Goal: Task Accomplishment & Management: Manage account settings

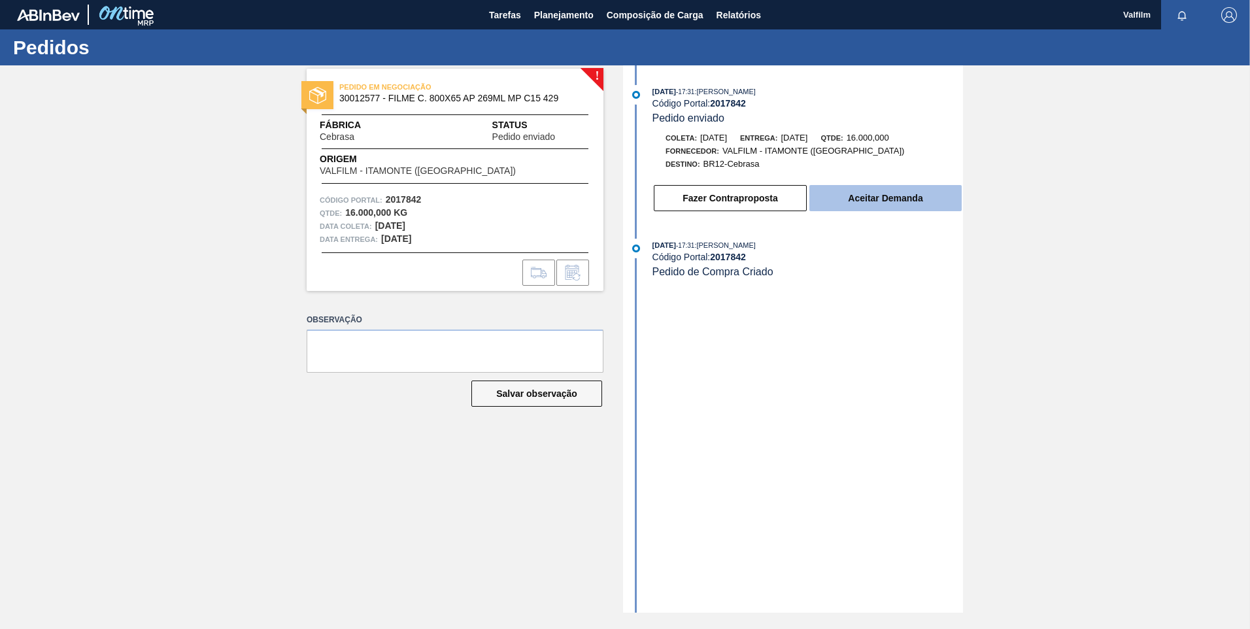
click at [883, 195] on button "Aceitar Demanda" at bounding box center [885, 198] width 152 height 26
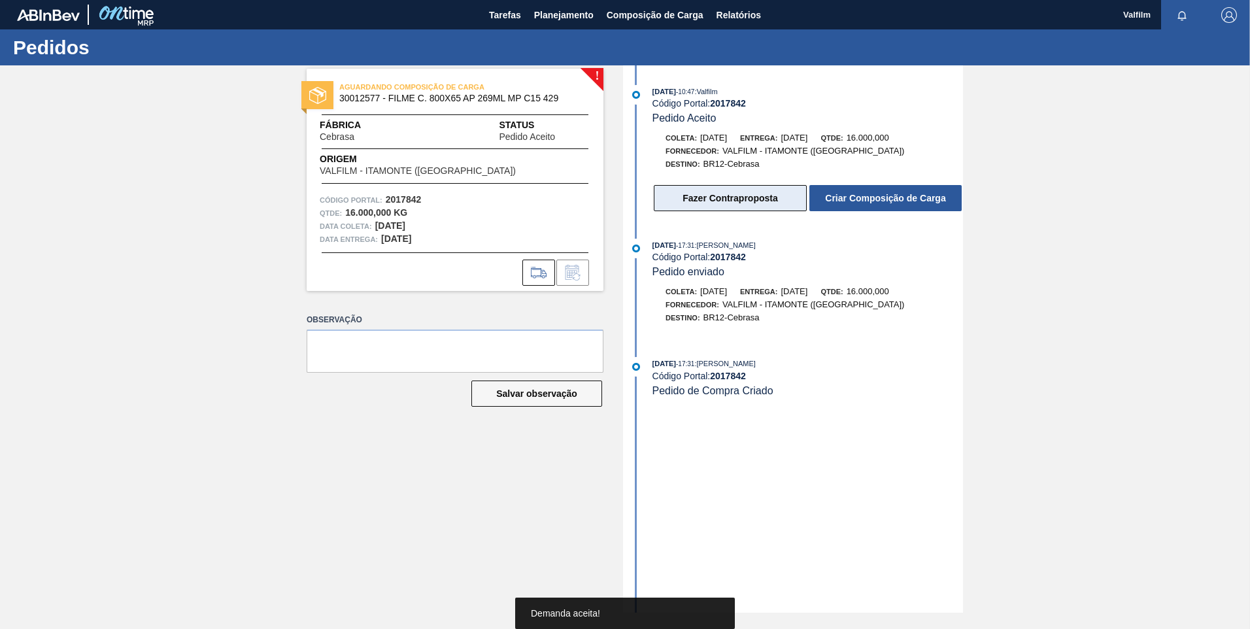
click at [745, 203] on button "Fazer Contraproposta" at bounding box center [730, 198] width 153 height 26
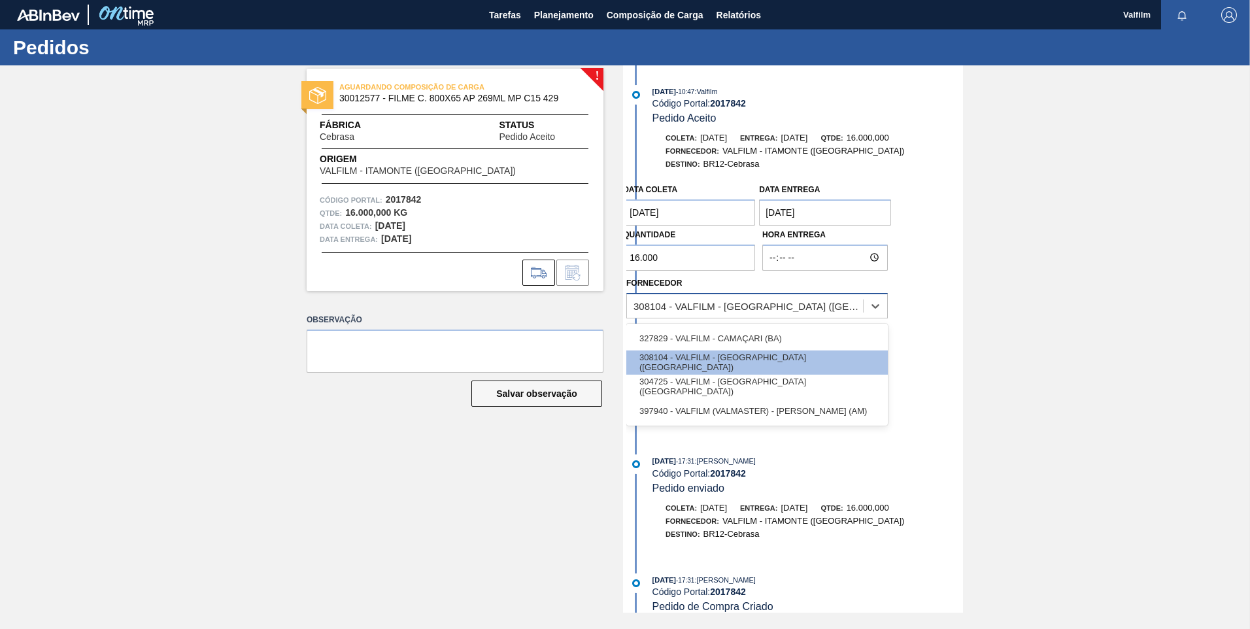
click at [715, 309] on div "308104 - VALFILM - ITAMONTE (MG)" at bounding box center [748, 305] width 231 height 11
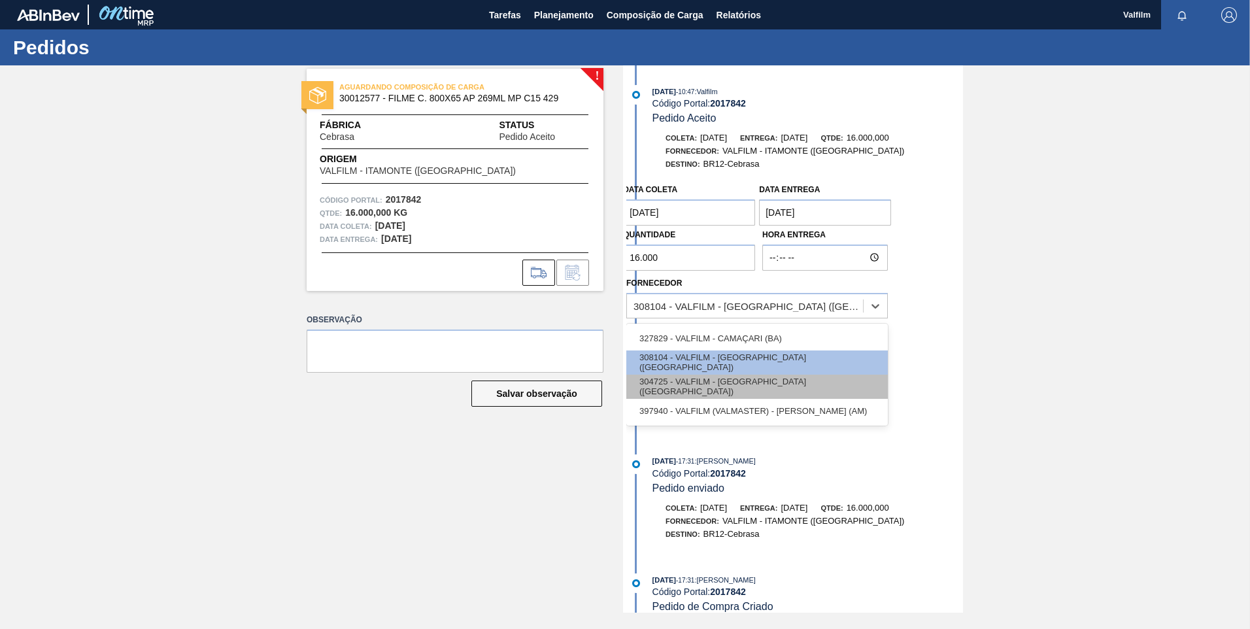
click at [732, 385] on div "304725 - VALFILM - LORENA (SP)" at bounding box center [756, 387] width 261 height 24
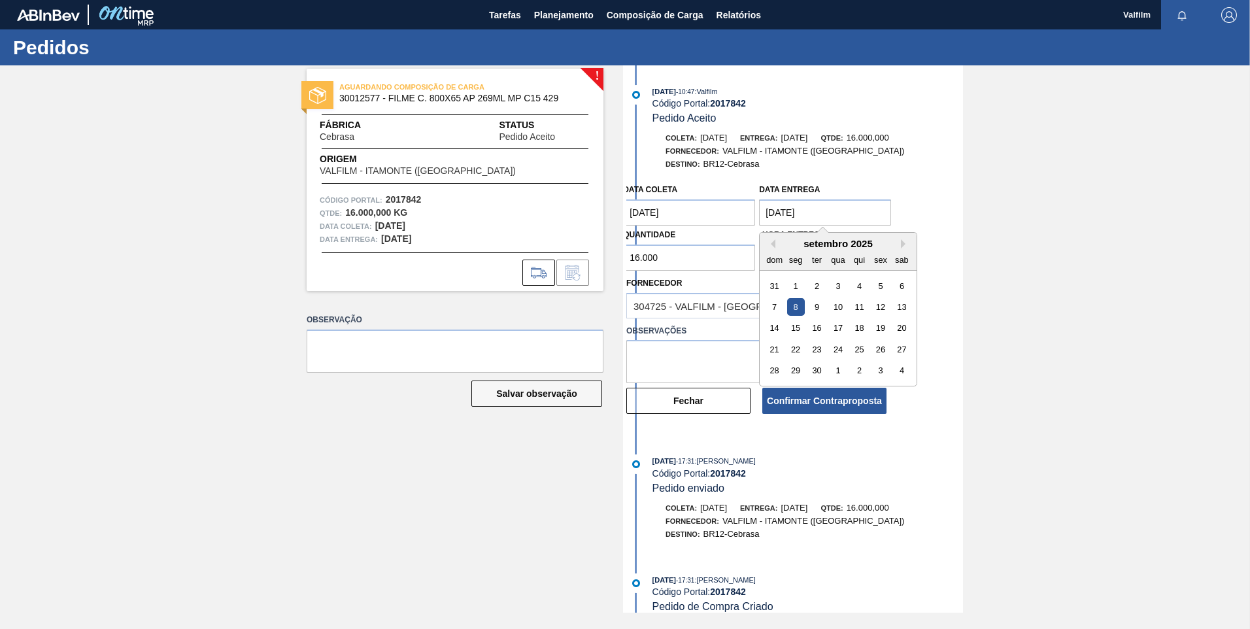
click at [773, 209] on entrega "08/09/2025" at bounding box center [825, 212] width 132 height 26
click at [816, 300] on div "9" at bounding box center [817, 307] width 18 height 18
type entrega "09/09/2025"
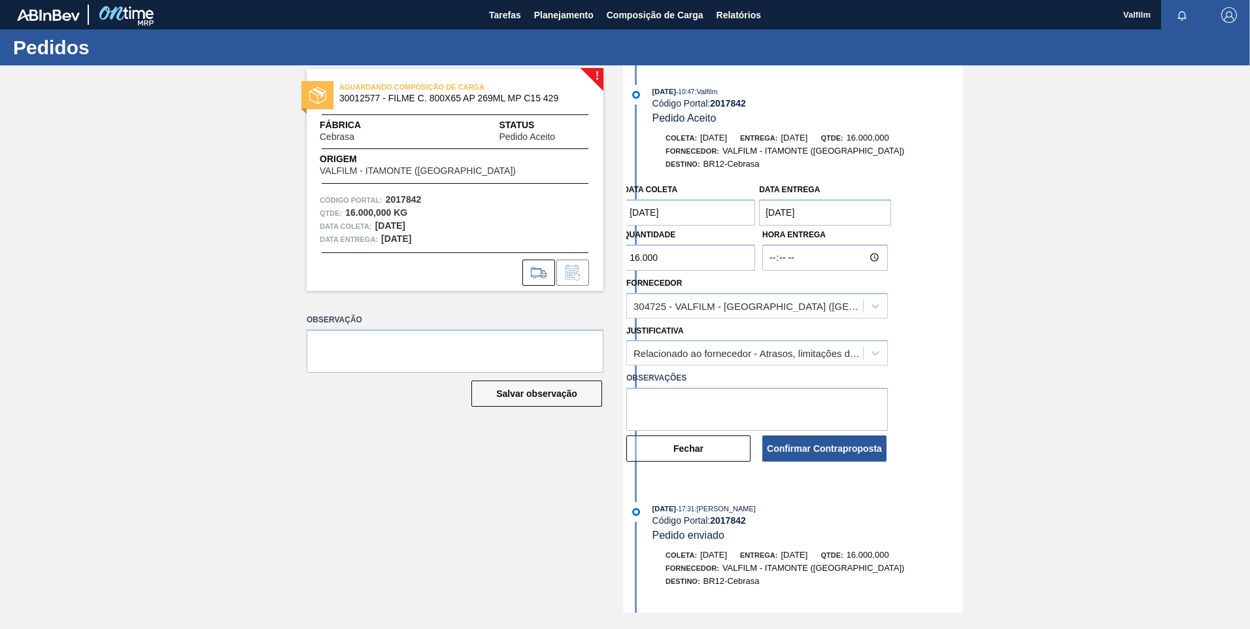
click at [654, 217] on coleta "05/09/2025" at bounding box center [689, 212] width 132 height 26
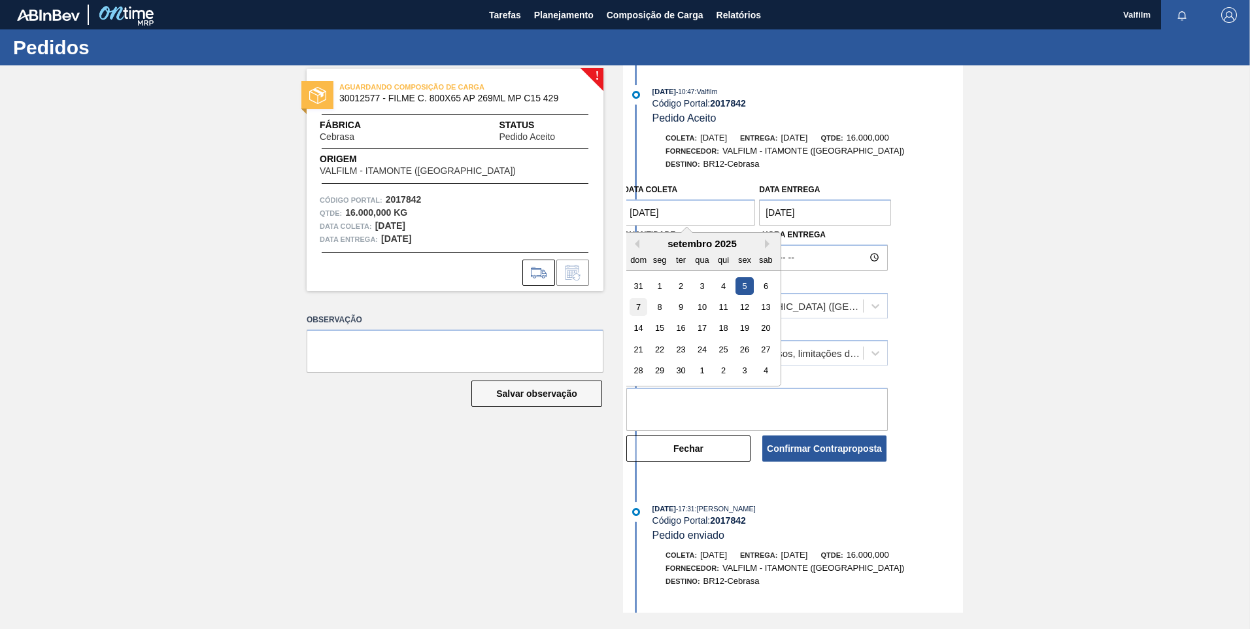
click at [639, 309] on div "7" at bounding box center [639, 307] width 18 height 18
type coleta "07/09/2025"
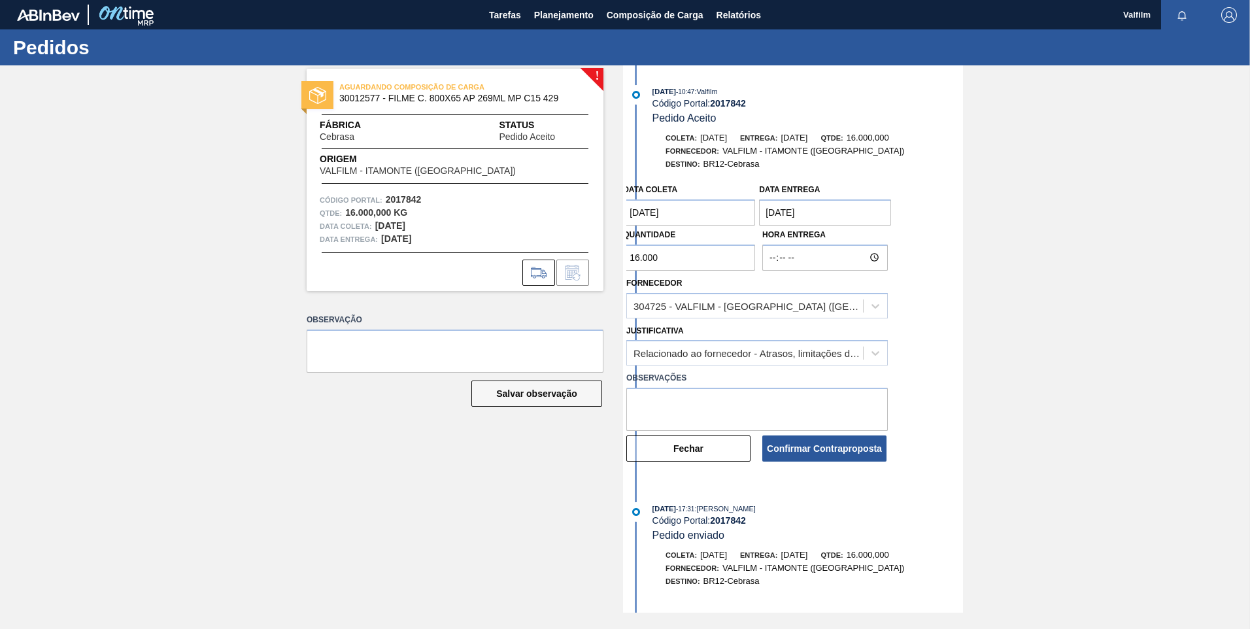
click at [720, 367] on div "Observações" at bounding box center [757, 397] width 272 height 65
click at [708, 356] on div "Relacionado ao fornecedor - Atrasos, limitações de capacidade, etc." at bounding box center [748, 353] width 231 height 11
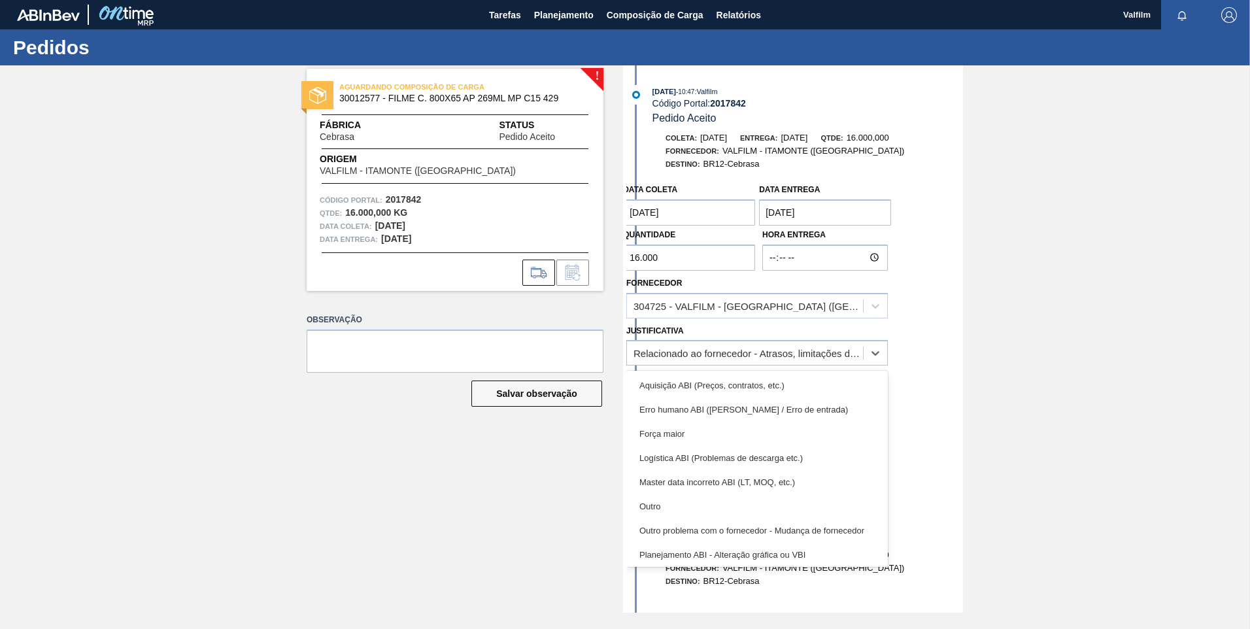
drag, startPoint x: 706, startPoint y: 503, endPoint x: 703, endPoint y: 414, distance: 88.3
click at [707, 503] on div "Outro" at bounding box center [756, 506] width 261 height 24
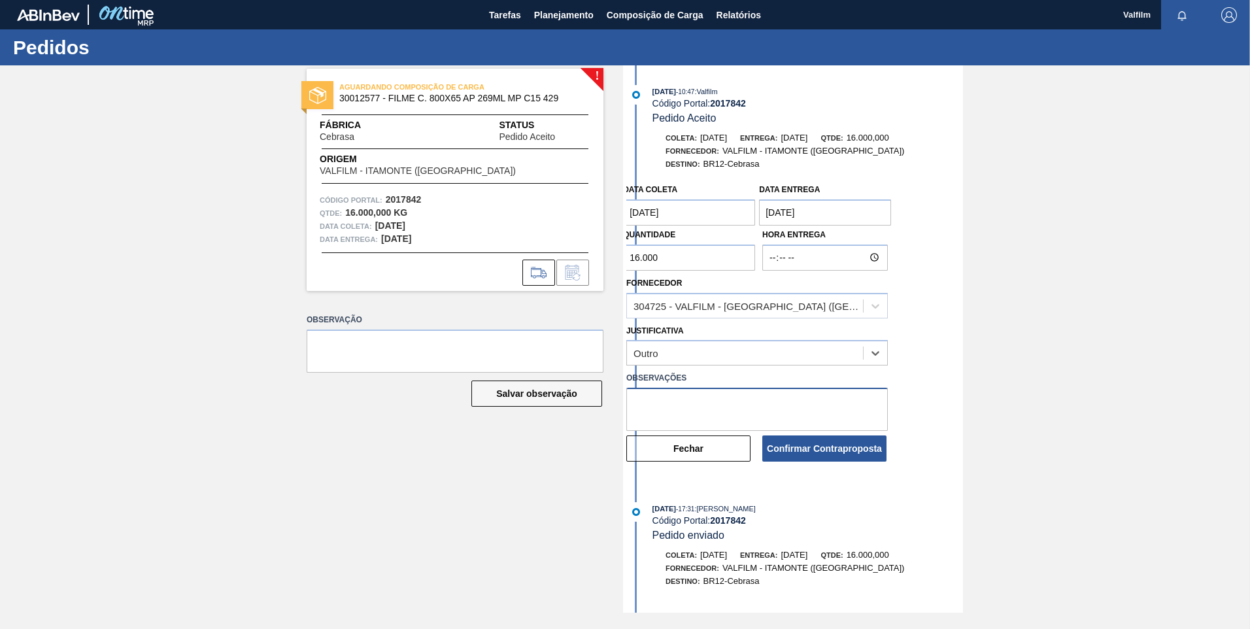
click at [701, 407] on textarea at bounding box center [756, 409] width 261 height 43
click at [822, 452] on button "Confirmar Contraproposta" at bounding box center [824, 448] width 124 height 26
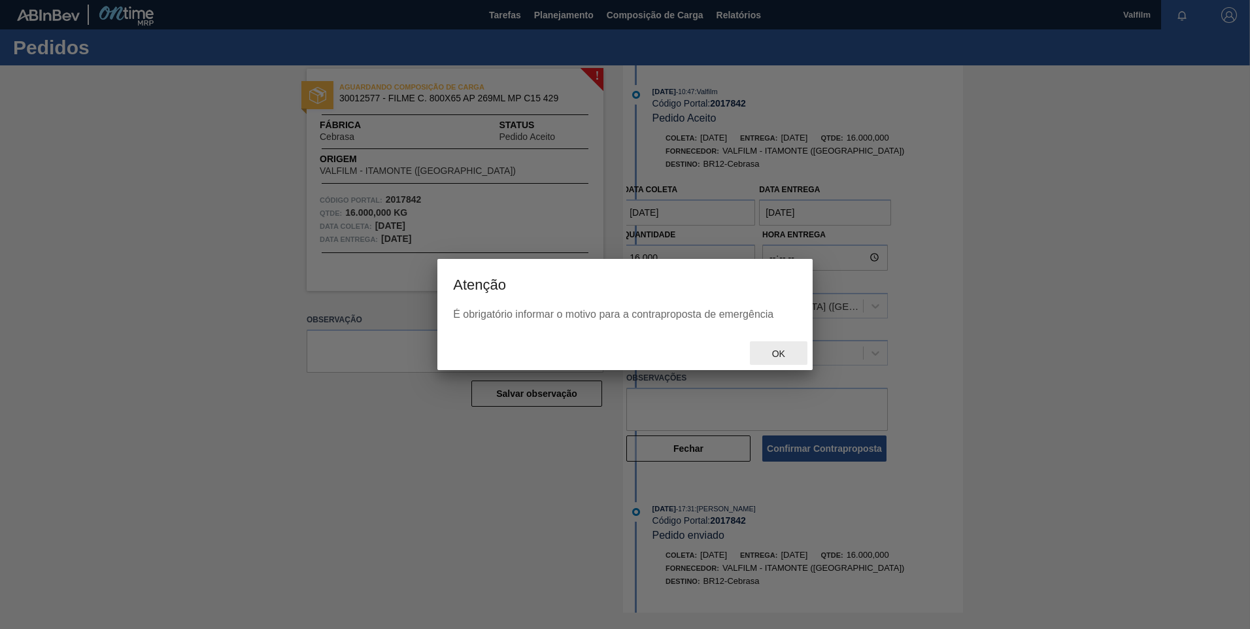
click at [775, 349] on span "Ok" at bounding box center [779, 353] width 34 height 10
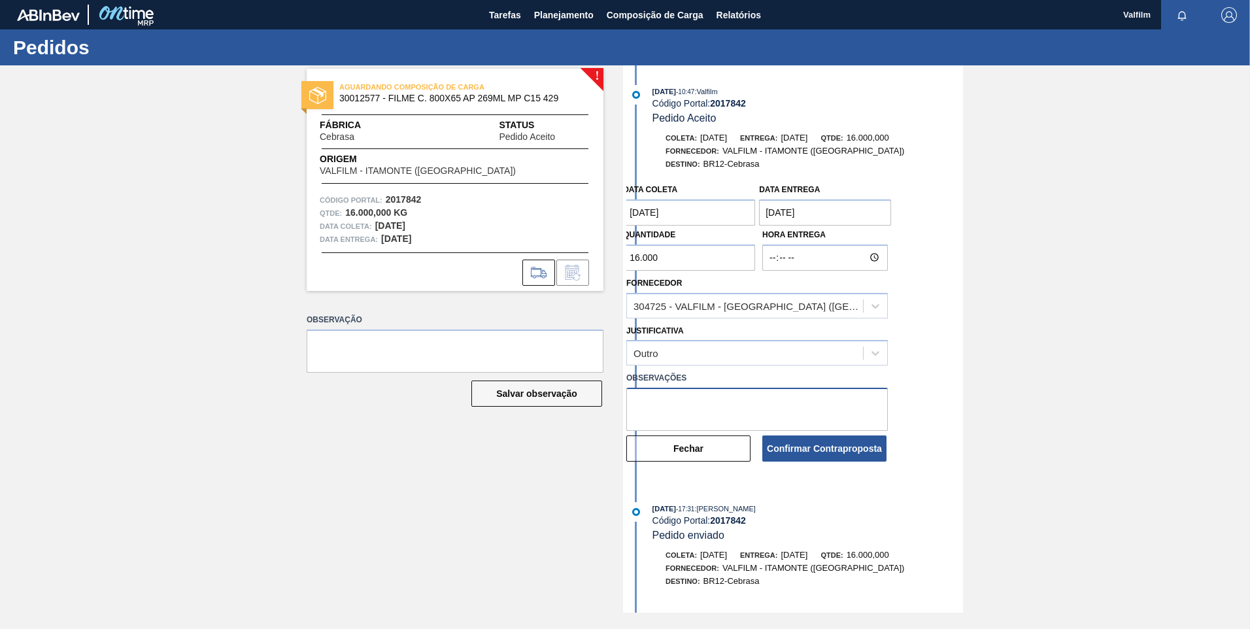
click at [761, 403] on textarea at bounding box center [756, 409] width 261 height 43
click at [744, 418] on textarea "Data que conseguiremos" at bounding box center [756, 409] width 261 height 43
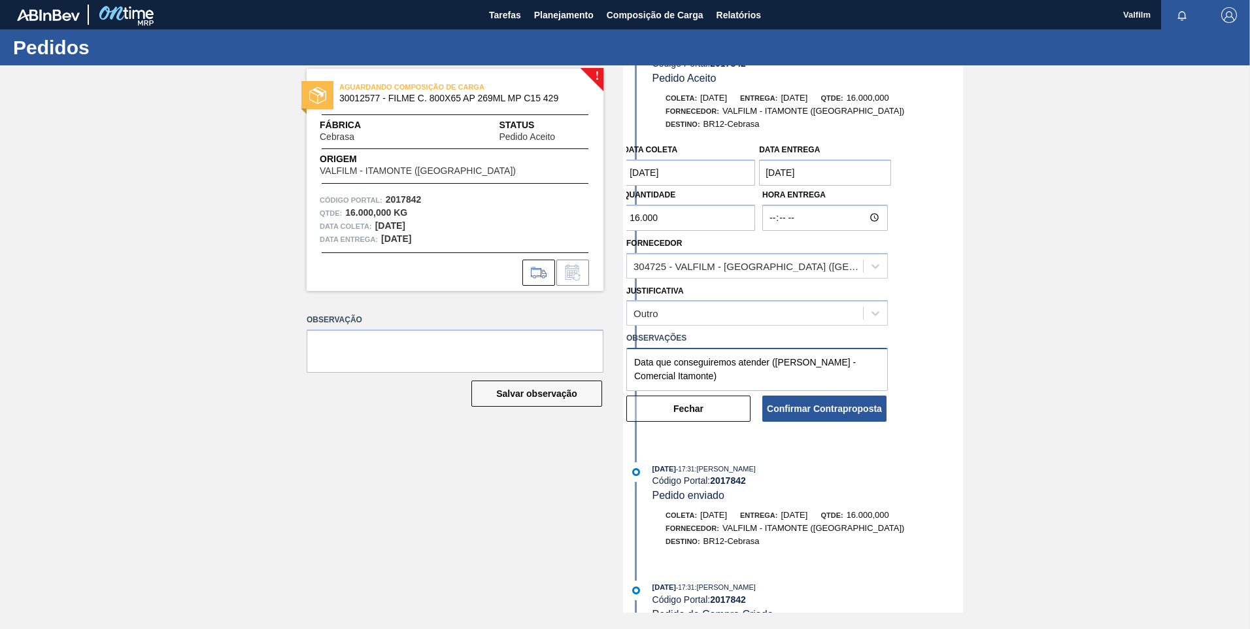
scroll to position [61, 0]
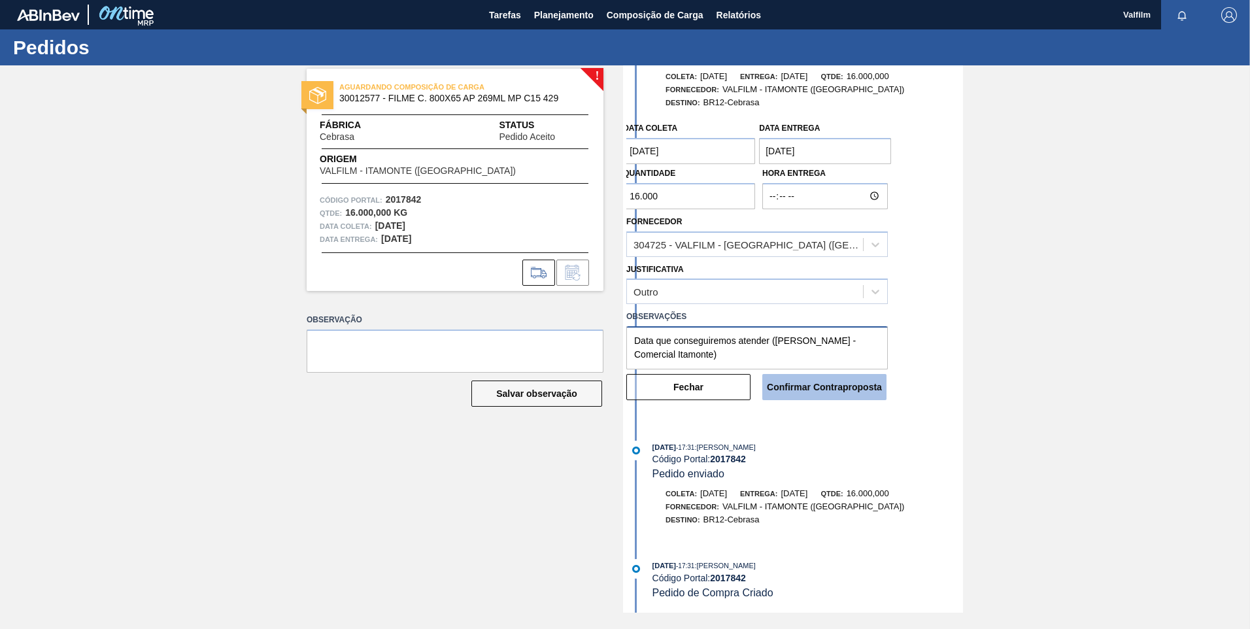
type textarea "Data que conseguiremos atender (Ana Carolina - Comercial Itamonte)"
click at [821, 400] on button "Confirmar Contraproposta" at bounding box center [824, 387] width 124 height 26
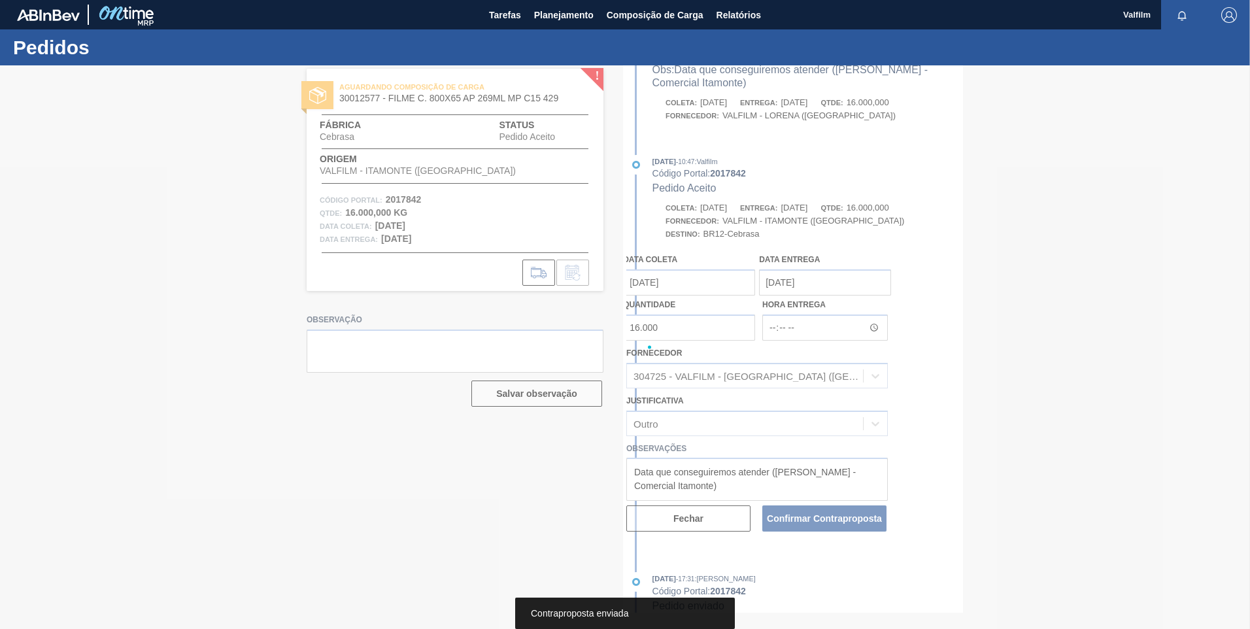
scroll to position [193, 0]
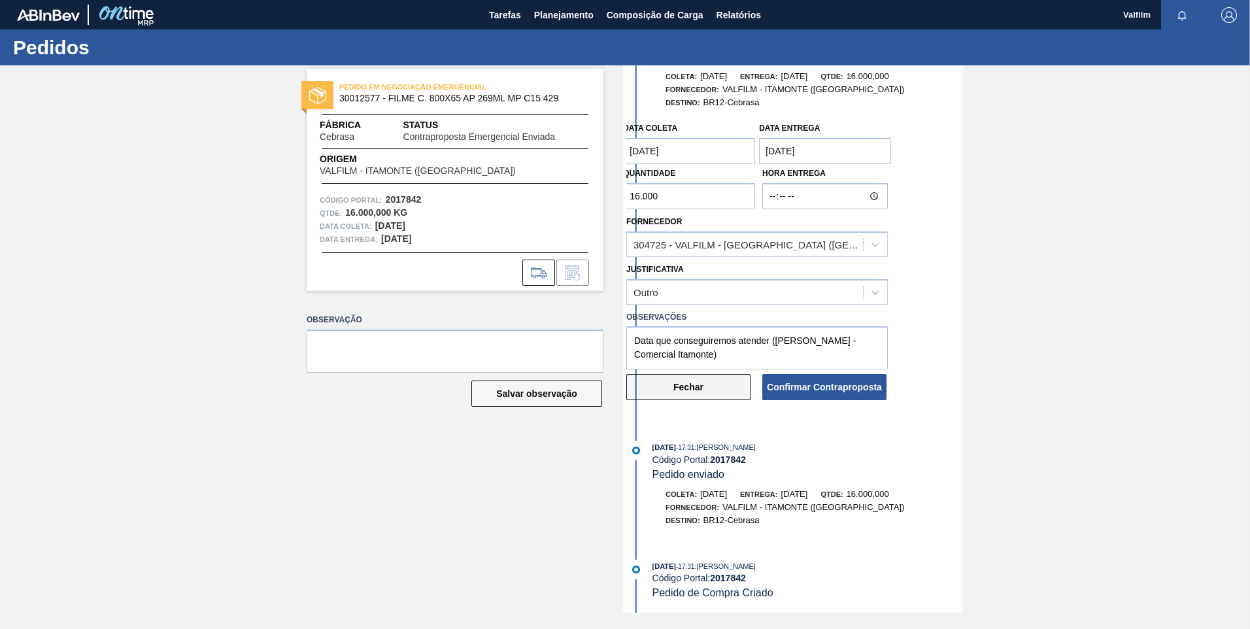
click at [711, 387] on button "Fechar" at bounding box center [688, 387] width 124 height 26
